Goal: Task Accomplishment & Management: Manage account settings

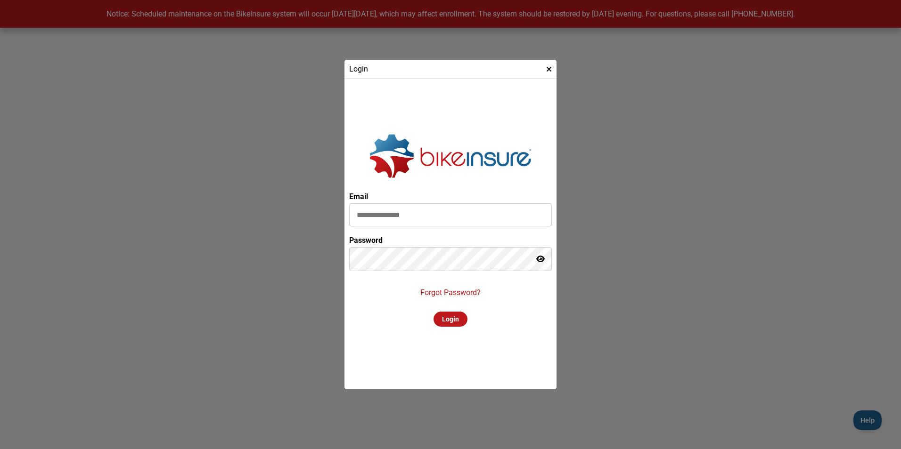
click at [395, 219] on input at bounding box center [450, 215] width 203 height 23
type input "**********"
click at [448, 321] on div "Login" at bounding box center [450, 319] width 34 height 15
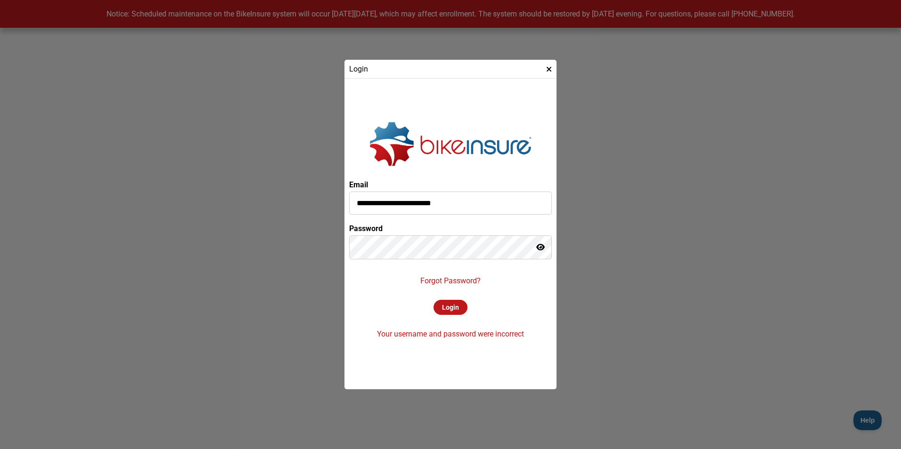
click at [432, 282] on p "Forgot Password?" at bounding box center [450, 281] width 60 height 9
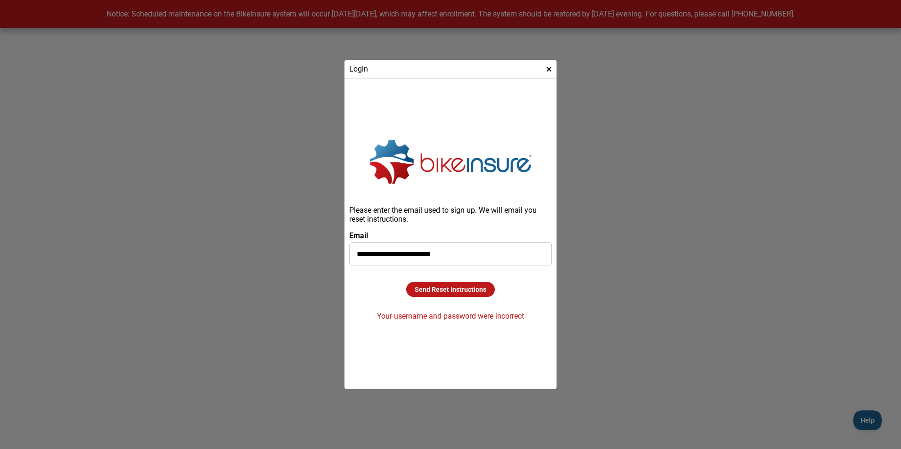
click at [449, 291] on div "Send Reset Instructions" at bounding box center [450, 289] width 89 height 15
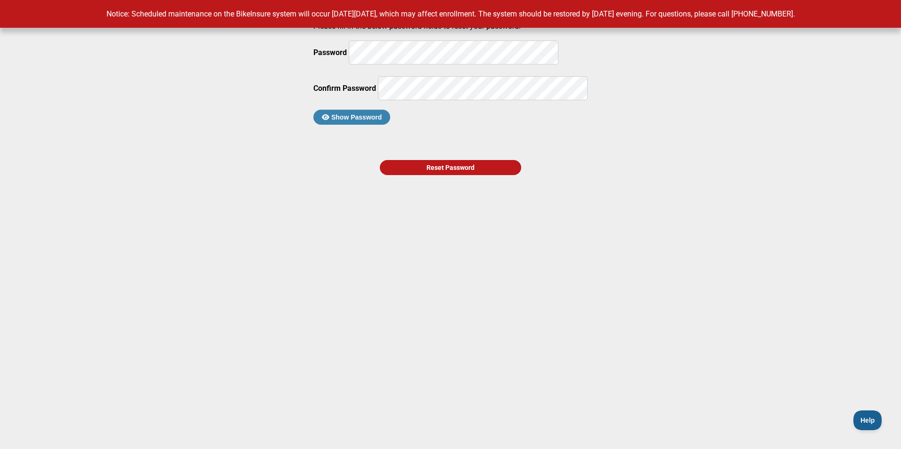
click at [451, 175] on div "Reset Password" at bounding box center [450, 167] width 141 height 15
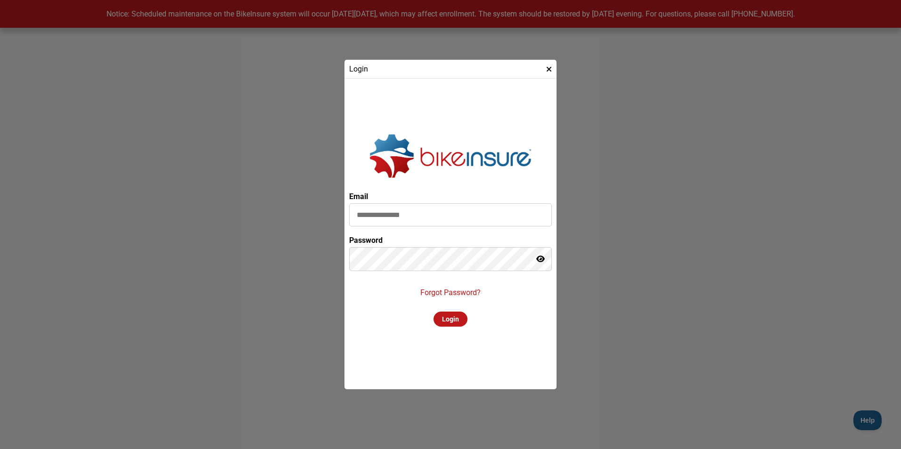
click at [393, 219] on input at bounding box center [450, 215] width 203 height 23
click at [390, 220] on input at bounding box center [450, 215] width 203 height 23
type input "**********"
click at [447, 324] on div "Login" at bounding box center [450, 319] width 34 height 15
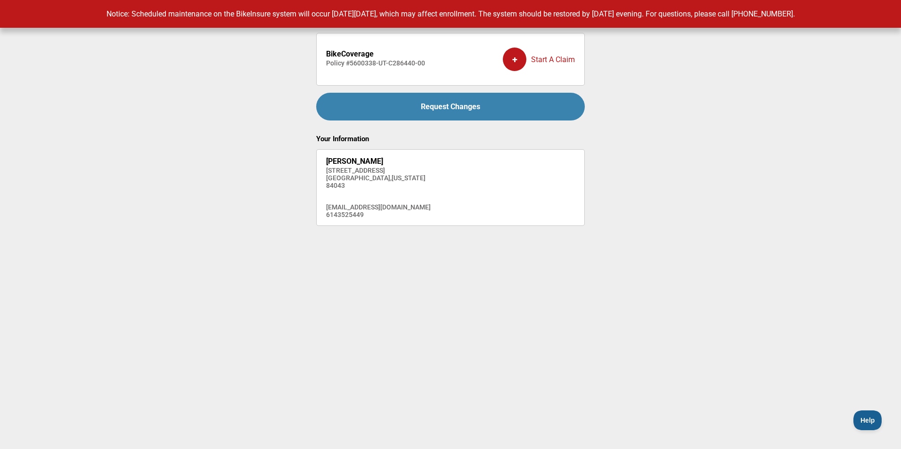
click at [517, 58] on div "+" at bounding box center [515, 60] width 24 height 24
drag, startPoint x: 351, startPoint y: 63, endPoint x: 425, endPoint y: 65, distance: 74.9
click at [425, 65] on li "BikeCoverage Policy # 5600338-UT-C286440-00 + Start A Claim" at bounding box center [450, 59] width 269 height 53
drag, startPoint x: 425, startPoint y: 65, endPoint x: 412, endPoint y: 65, distance: 13.2
copy h4 "5600338-UT-C286440-00"
